Goal: Check status: Check status

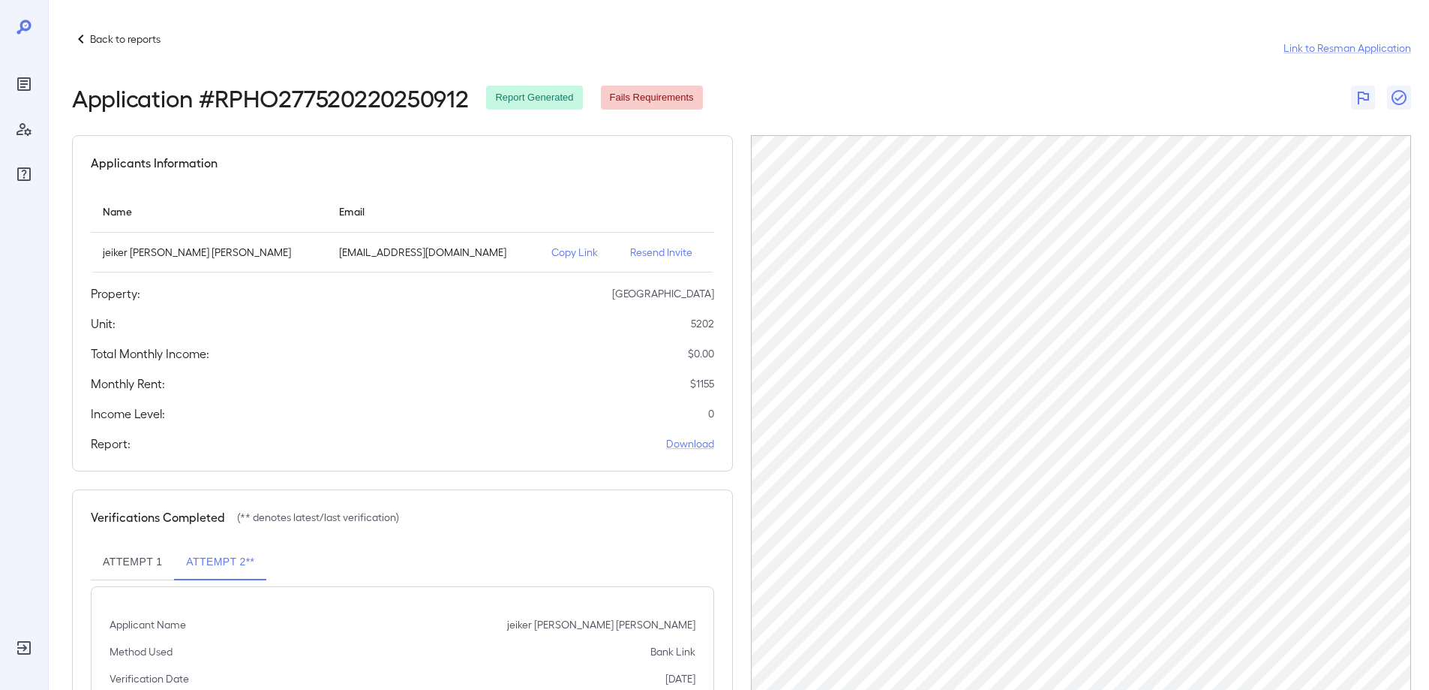
scroll to position [64, 0]
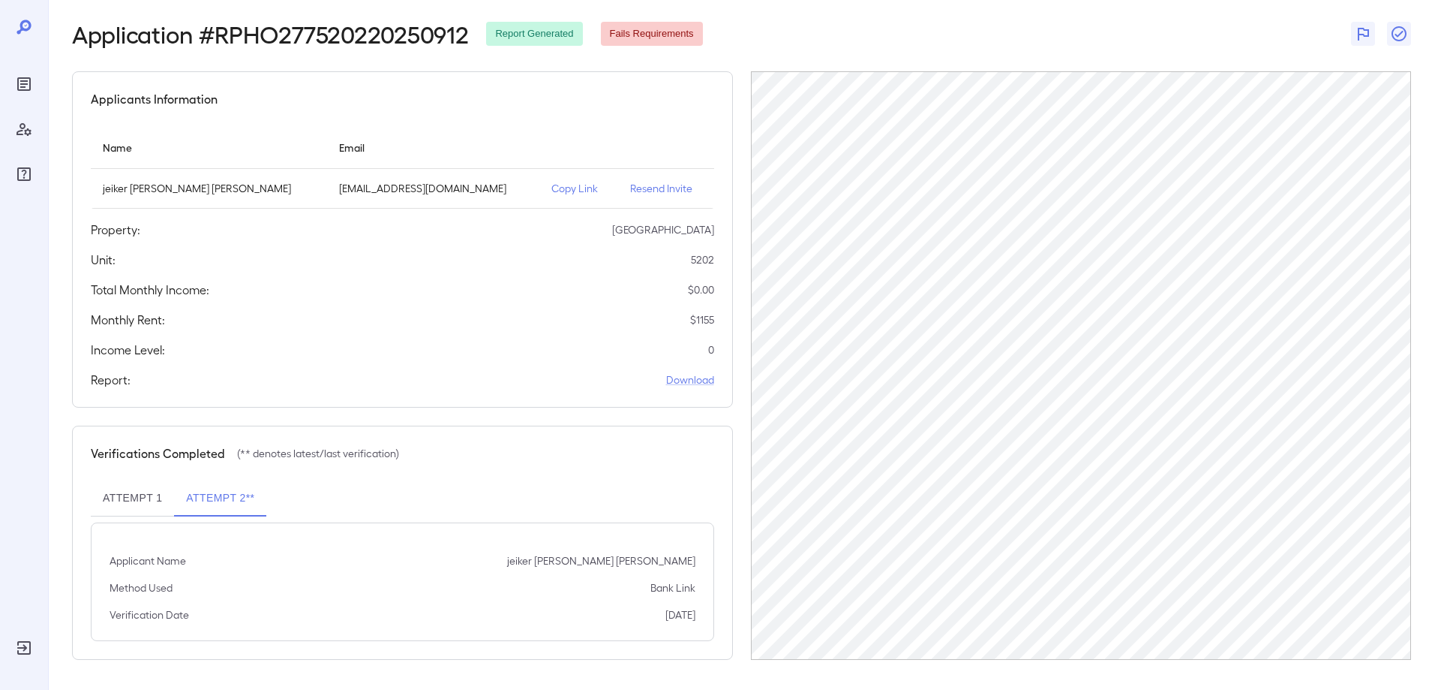
click at [123, 497] on button "Attempt 1" at bounding box center [132, 498] width 83 height 36
click at [218, 499] on button "Attempt 2**" at bounding box center [220, 498] width 92 height 36
click at [630, 188] on p "Resend Invite" at bounding box center [666, 188] width 72 height 15
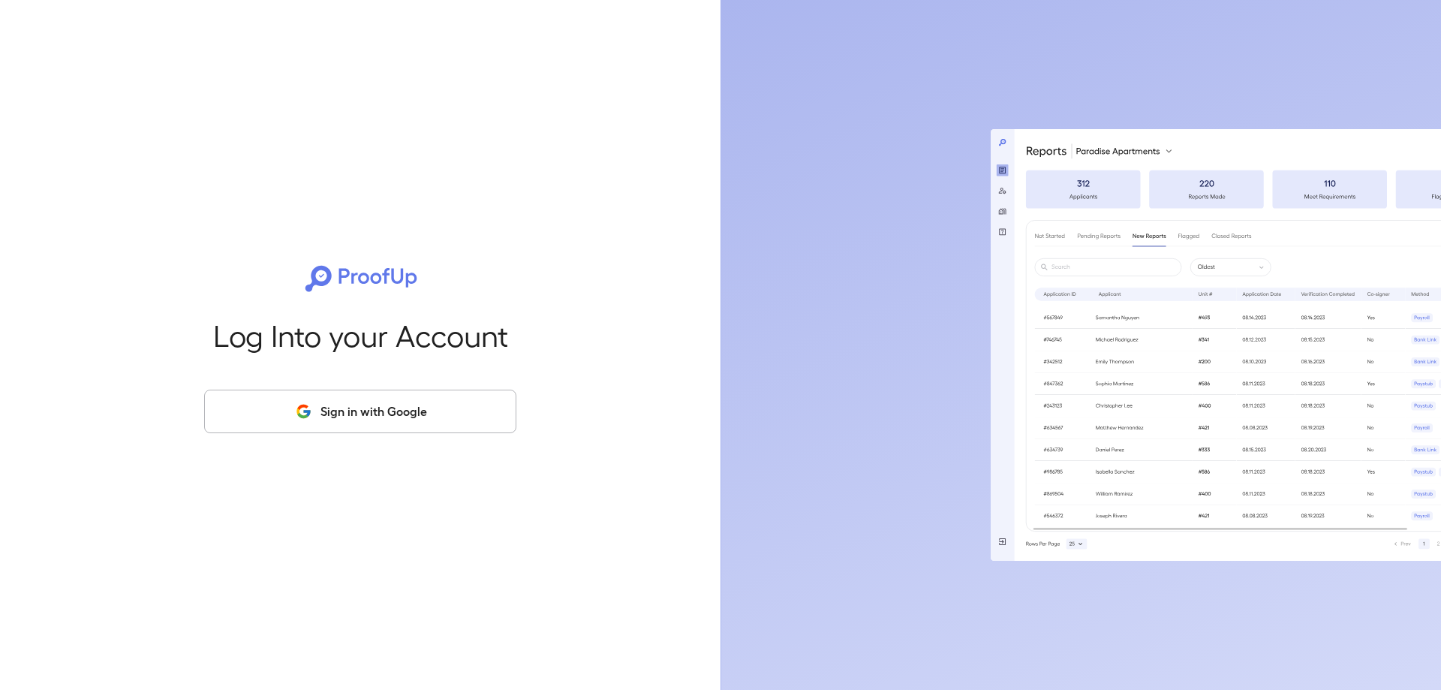
click at [408, 417] on button "Sign in with Google" at bounding box center [360, 411] width 312 height 44
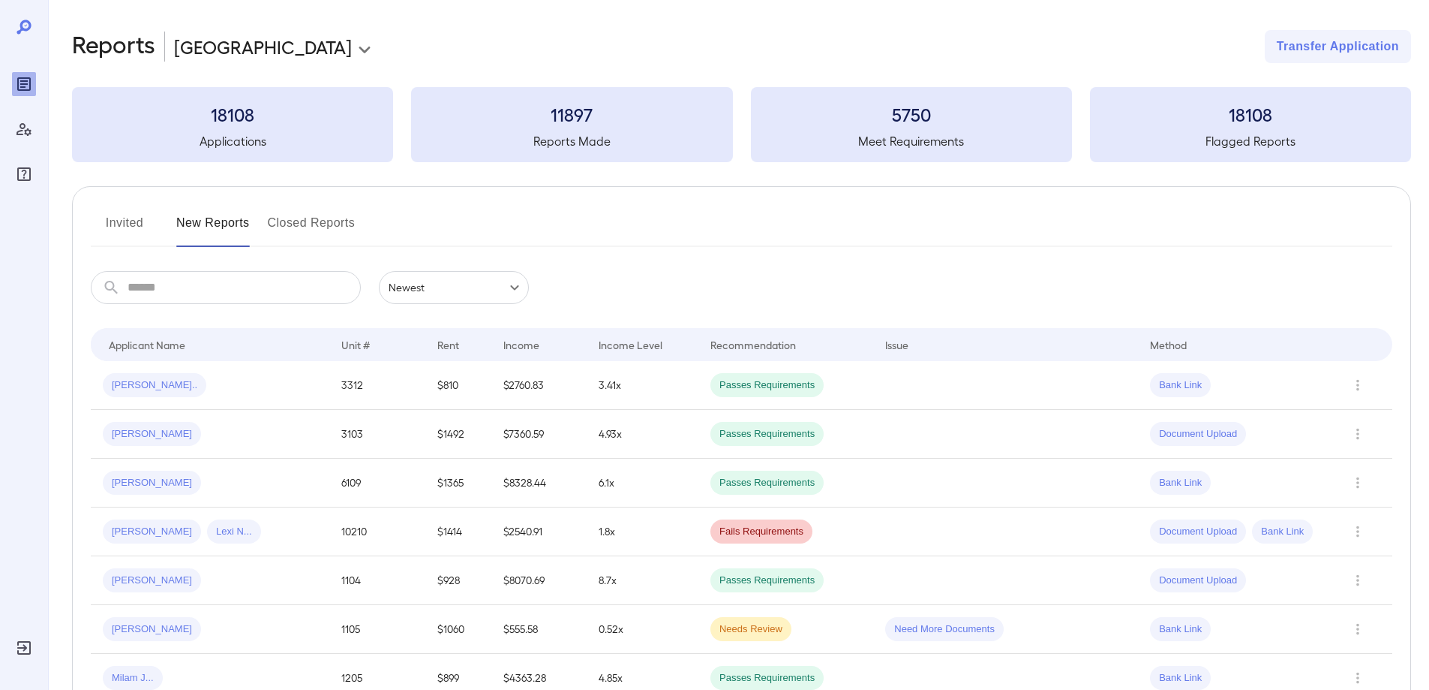
click at [128, 224] on button "Invited" at bounding box center [125, 229] width 68 height 36
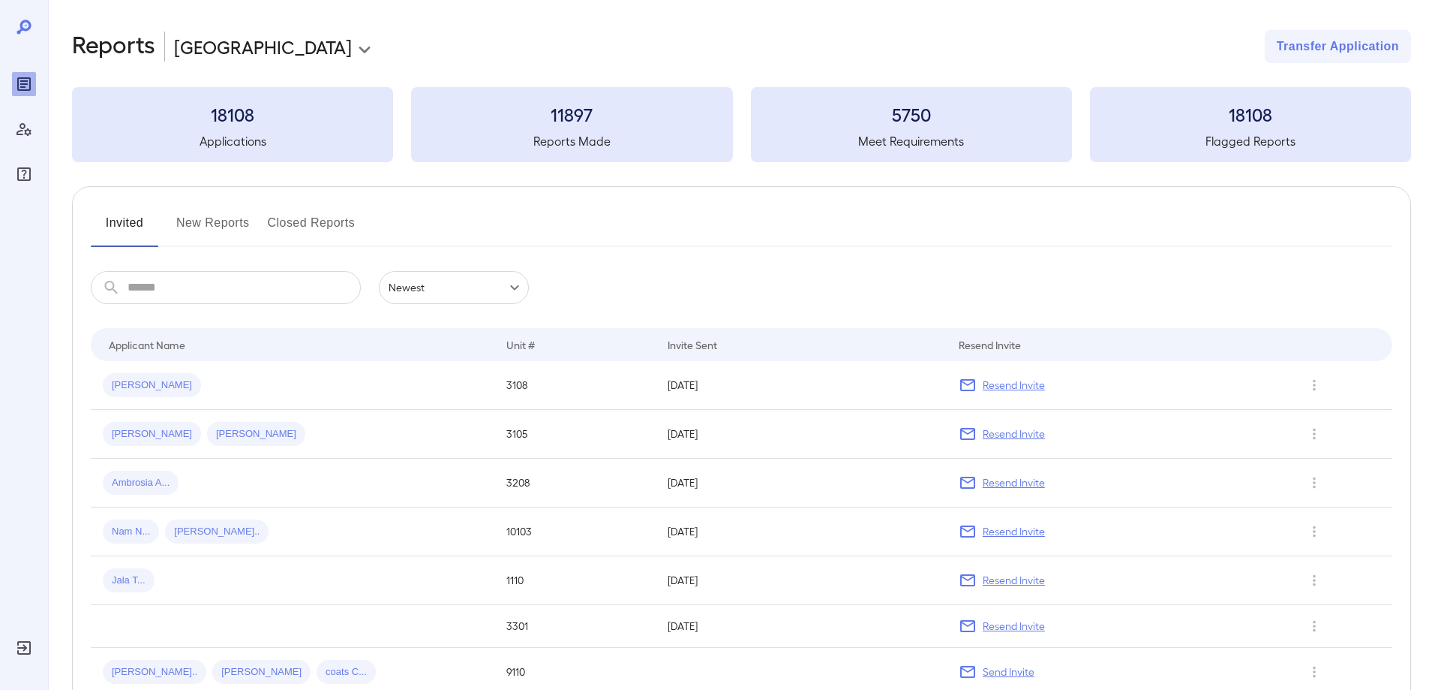
click at [205, 218] on button "New Reports" at bounding box center [213, 229] width 74 height 36
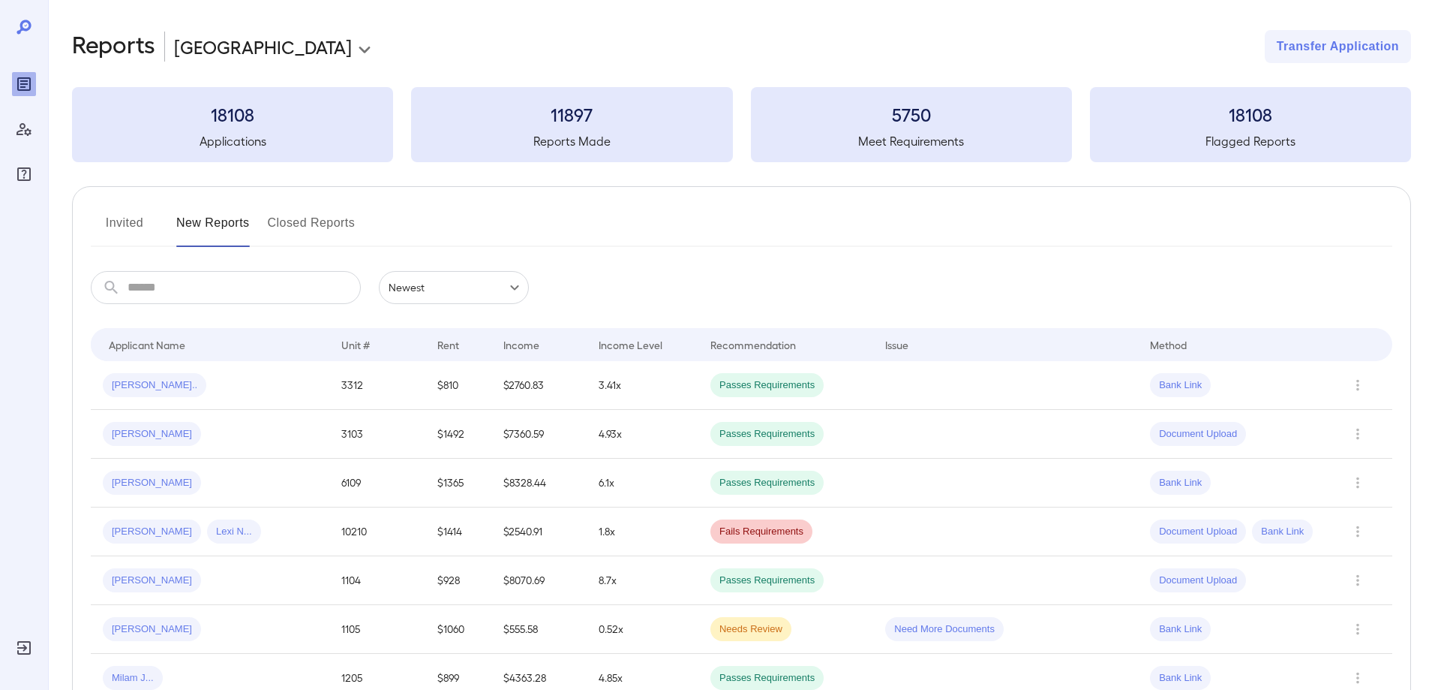
click at [183, 292] on input "text" at bounding box center [244, 287] width 233 height 33
